Goal: Understand site structure: Understand site structure

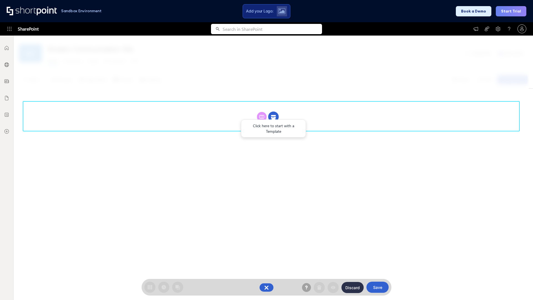
click at [273, 117] on circle at bounding box center [273, 117] width 11 height 11
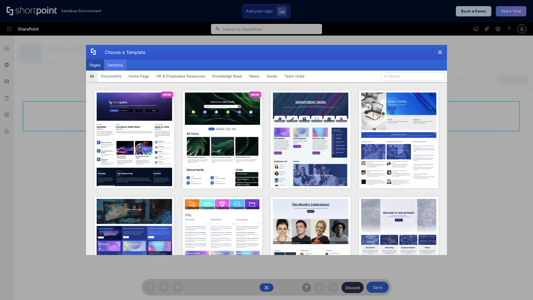
click at [115, 65] on button "Sections" at bounding box center [115, 64] width 22 height 11
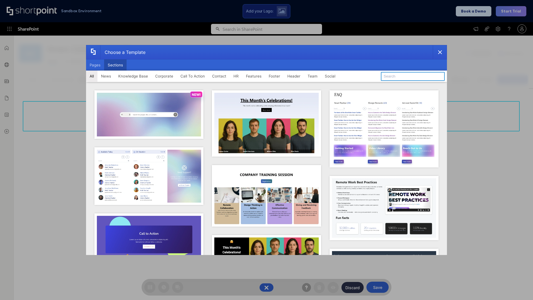
type input "Header 2"
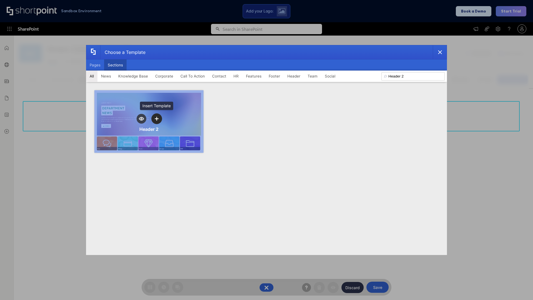
click at [157, 118] on icon "template selector" at bounding box center [157, 119] width 4 height 4
